Goal: Navigation & Orientation: Find specific page/section

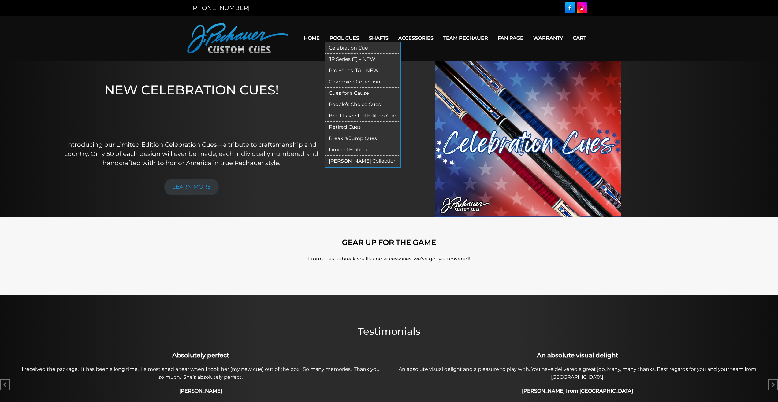
click at [341, 73] on link "Pro Series (R) – NEW" at bounding box center [362, 70] width 75 height 11
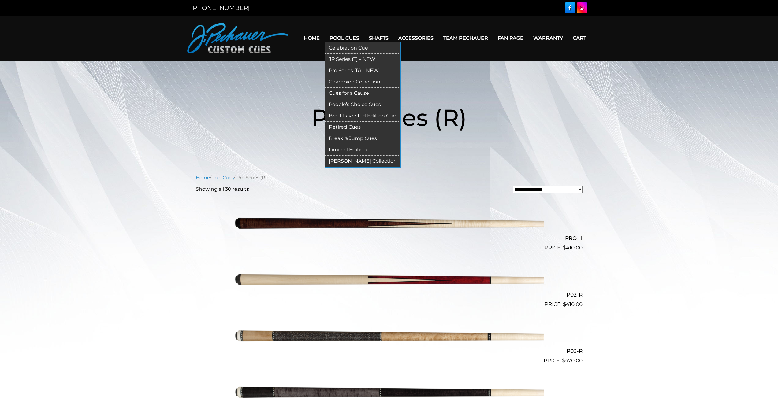
click at [357, 95] on link "Cues for a Cause" at bounding box center [362, 93] width 75 height 11
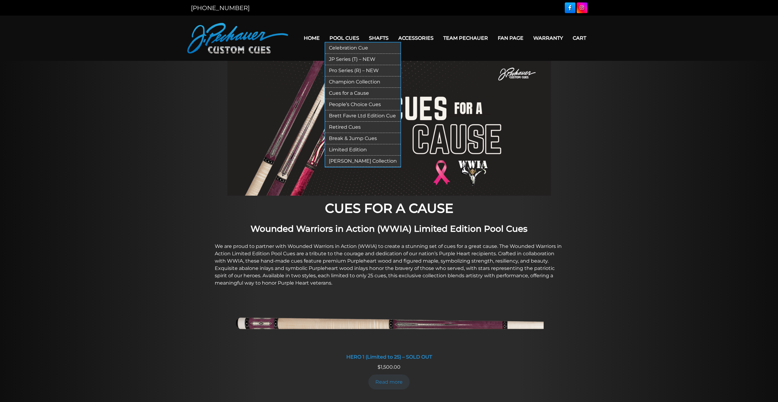
click at [345, 128] on link "Retired Cues" at bounding box center [362, 127] width 75 height 11
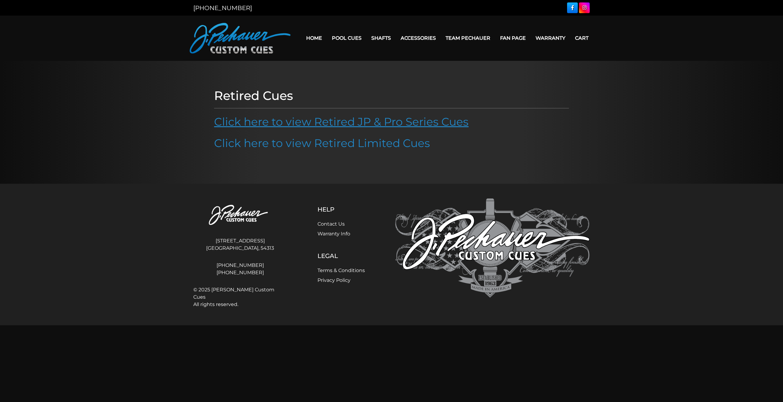
click at [344, 123] on link "Click here to view Retired JP & Pro Series Cues" at bounding box center [341, 121] width 255 height 13
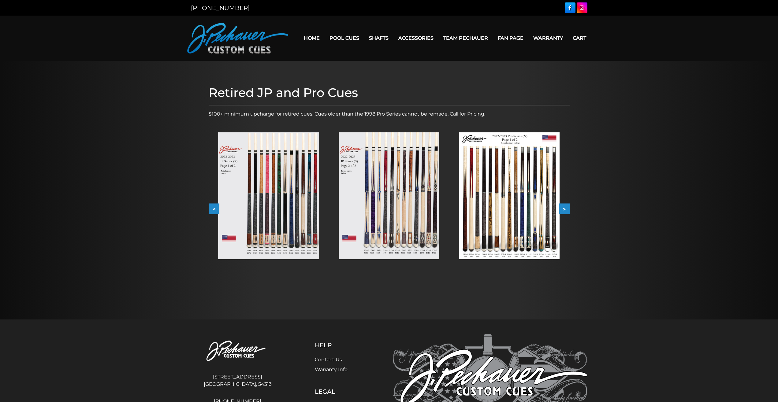
click at [566, 212] on button ">" at bounding box center [564, 209] width 11 height 11
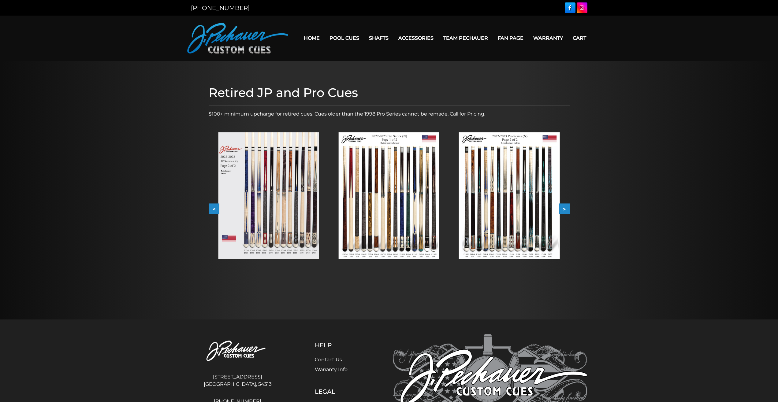
click at [566, 212] on button ">" at bounding box center [564, 209] width 11 height 11
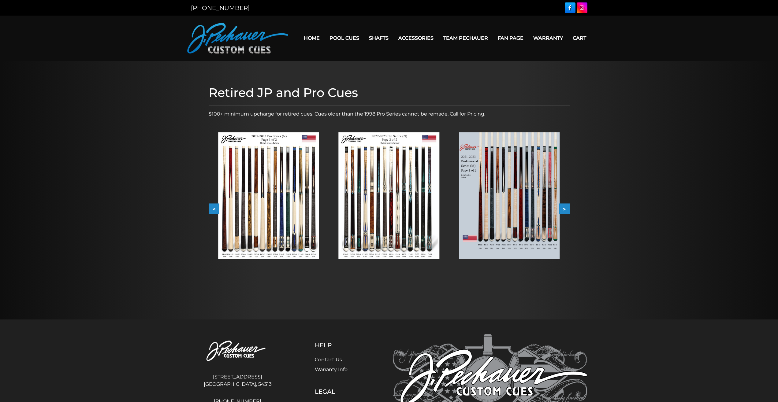
click at [566, 212] on button ">" at bounding box center [564, 209] width 11 height 11
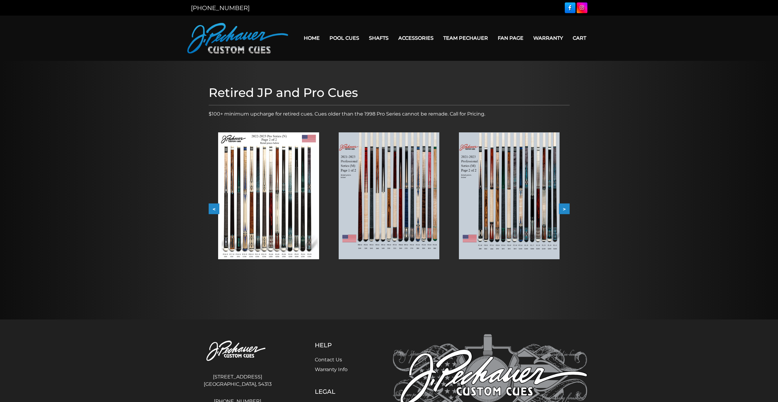
click at [566, 212] on button ">" at bounding box center [564, 209] width 11 height 11
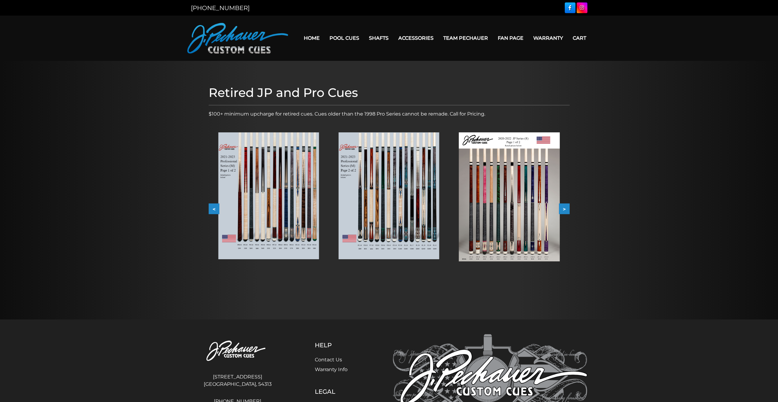
click at [566, 212] on button ">" at bounding box center [564, 209] width 11 height 11
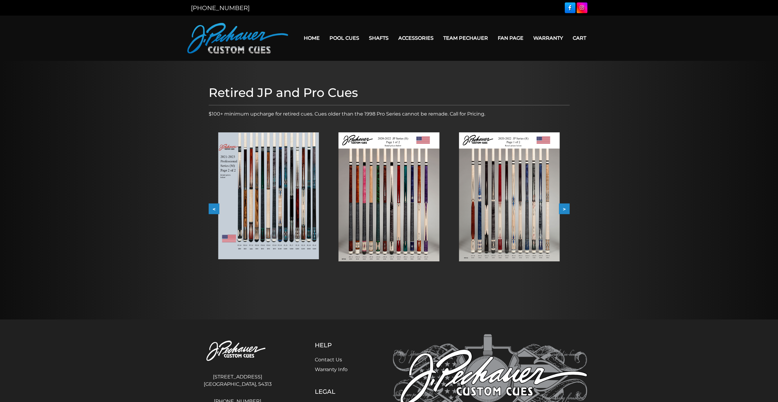
click at [566, 212] on button ">" at bounding box center [564, 209] width 11 height 11
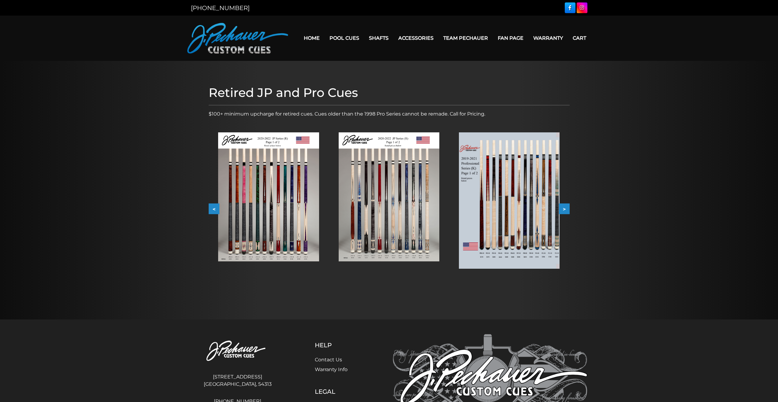
click at [566, 212] on button ">" at bounding box center [564, 209] width 11 height 11
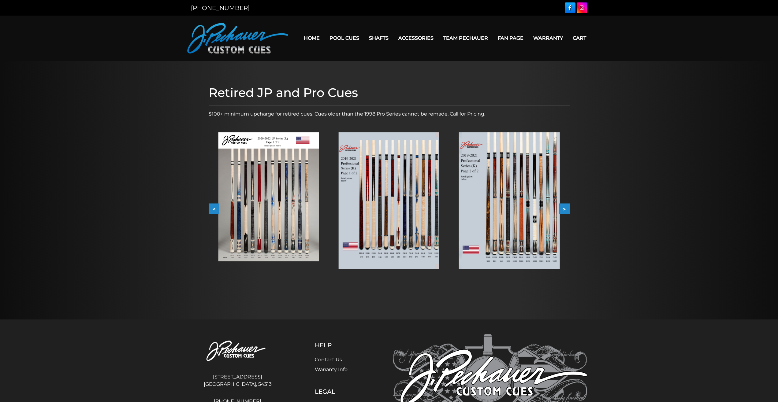
click at [566, 212] on button ">" at bounding box center [564, 209] width 11 height 11
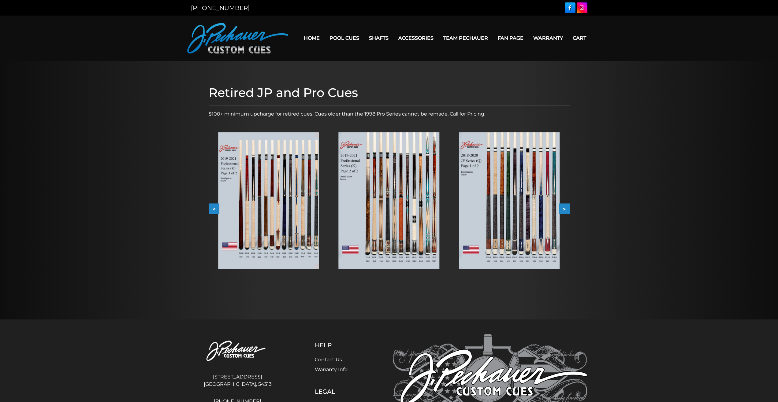
click at [566, 212] on button ">" at bounding box center [564, 209] width 11 height 11
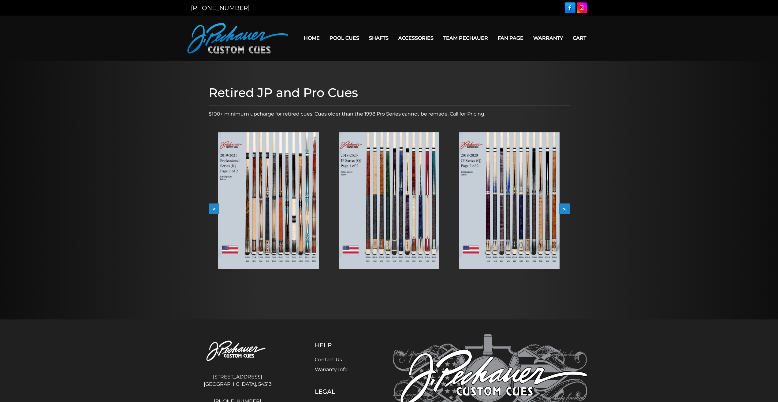
click at [566, 212] on button ">" at bounding box center [564, 209] width 11 height 11
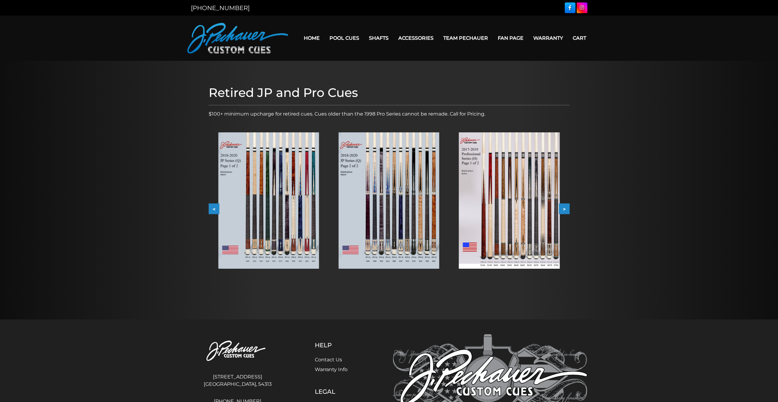
click at [566, 212] on button ">" at bounding box center [564, 209] width 11 height 11
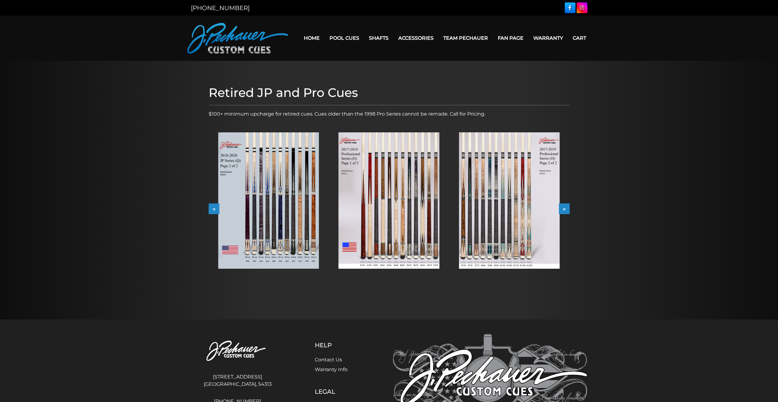
click at [566, 212] on button ">" at bounding box center [564, 209] width 11 height 11
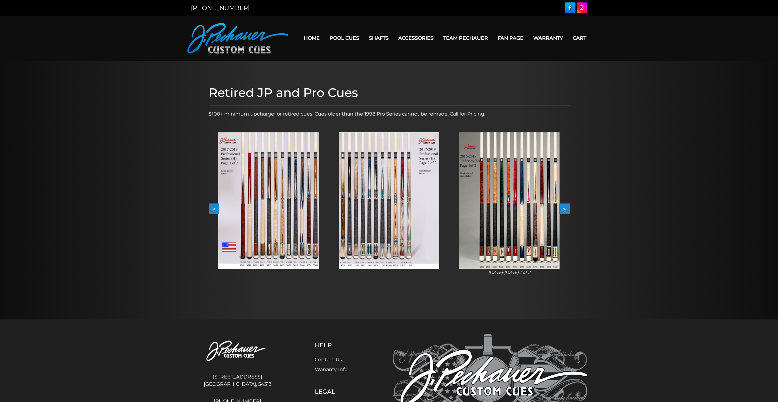
click at [566, 212] on button ">" at bounding box center [564, 209] width 11 height 11
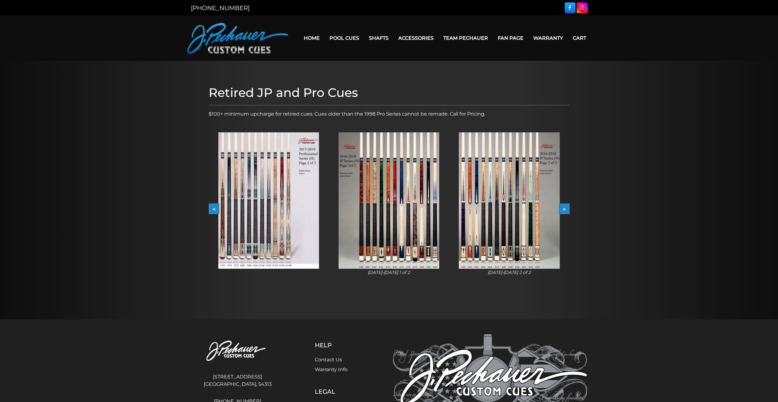
click at [566, 212] on button ">" at bounding box center [564, 209] width 11 height 11
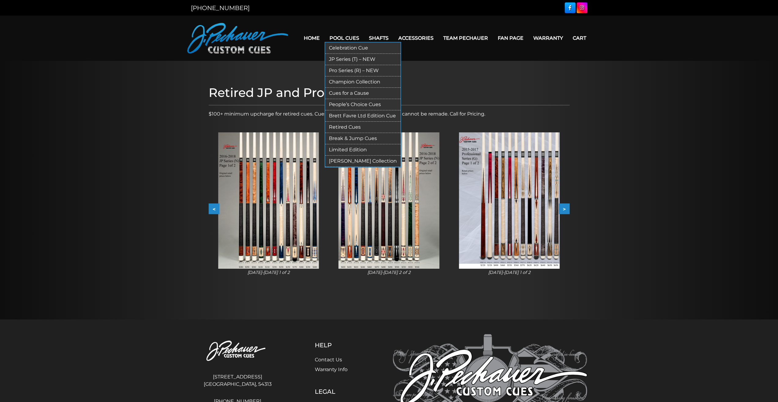
click at [352, 106] on link "People’s Choice Cues" at bounding box center [362, 104] width 75 height 11
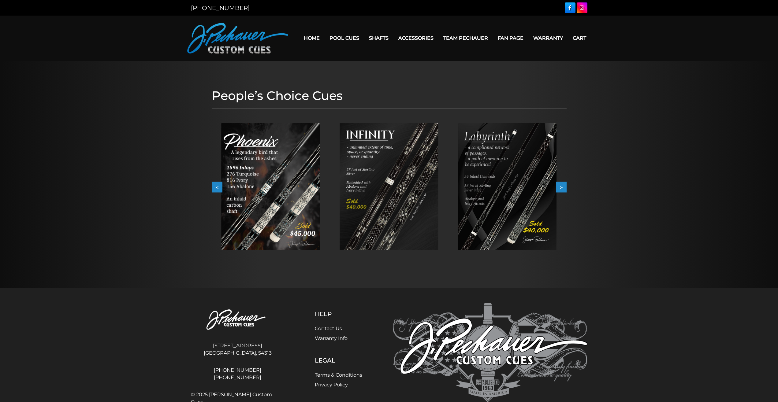
click at [562, 190] on button ">" at bounding box center [561, 187] width 11 height 11
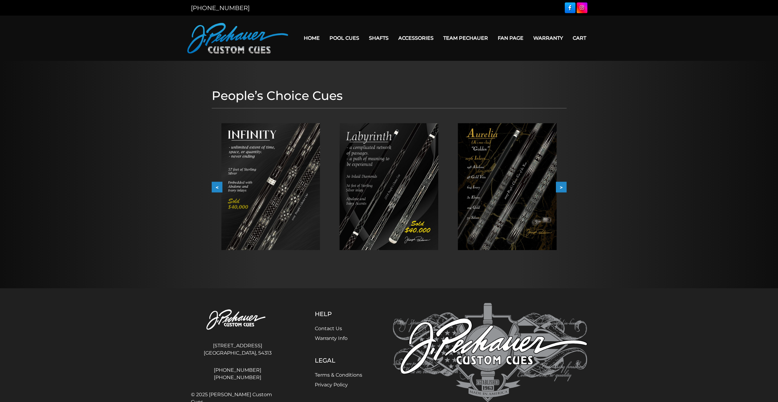
click at [562, 190] on button ">" at bounding box center [561, 187] width 11 height 11
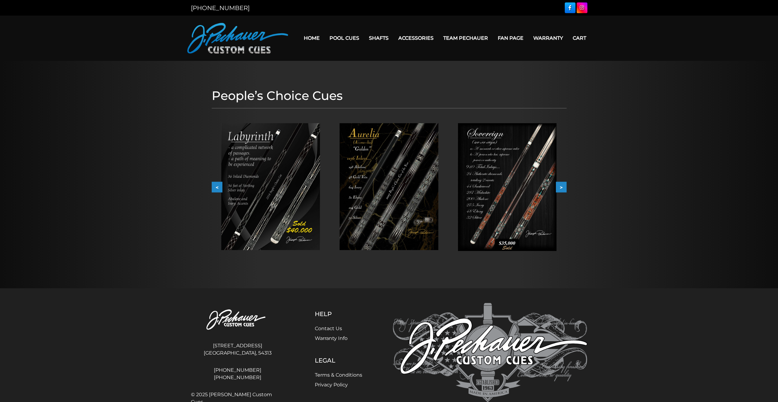
click at [562, 190] on button ">" at bounding box center [561, 187] width 11 height 11
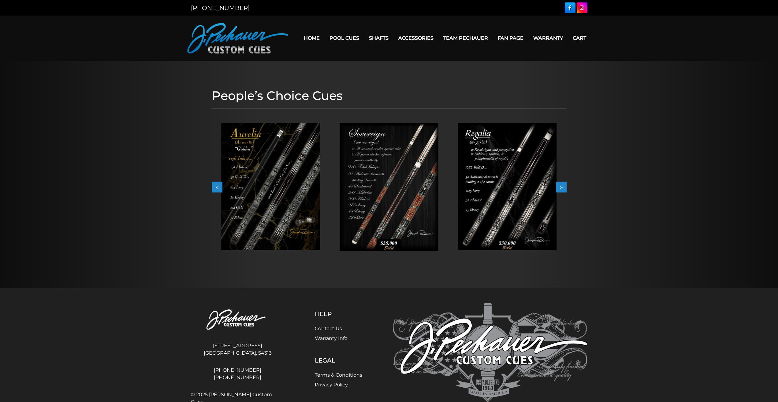
click at [562, 190] on button ">" at bounding box center [561, 187] width 11 height 11
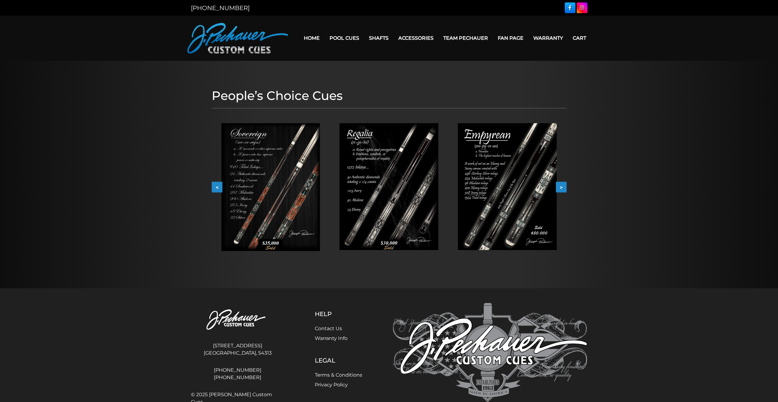
click at [562, 190] on button ">" at bounding box center [561, 187] width 11 height 11
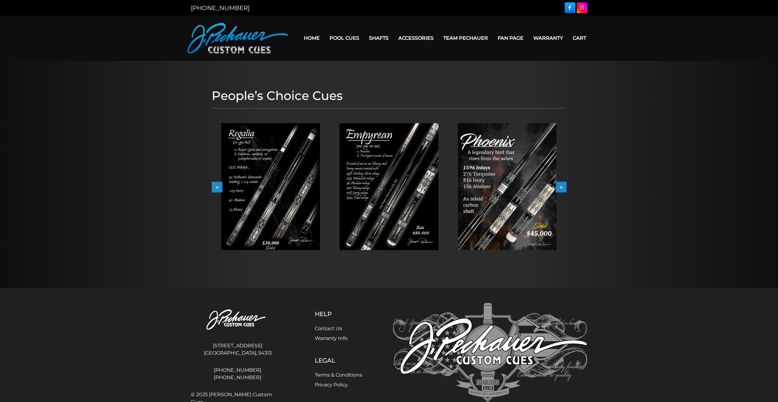
click at [562, 190] on button ">" at bounding box center [561, 187] width 11 height 11
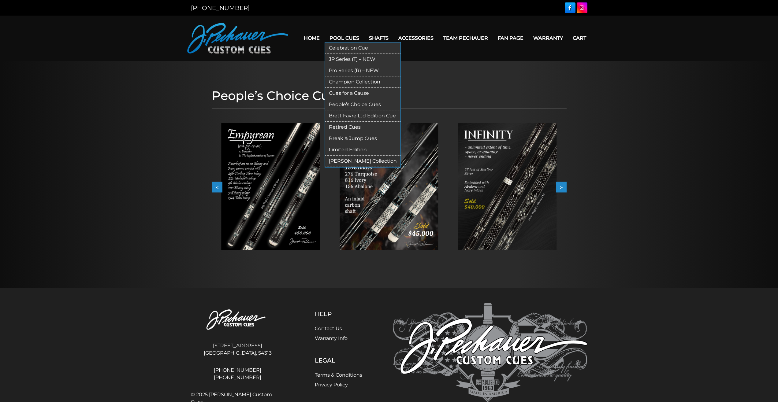
click at [352, 162] on link "[PERSON_NAME] Collection" at bounding box center [362, 161] width 75 height 11
